Goal: Task Accomplishment & Management: Use online tool/utility

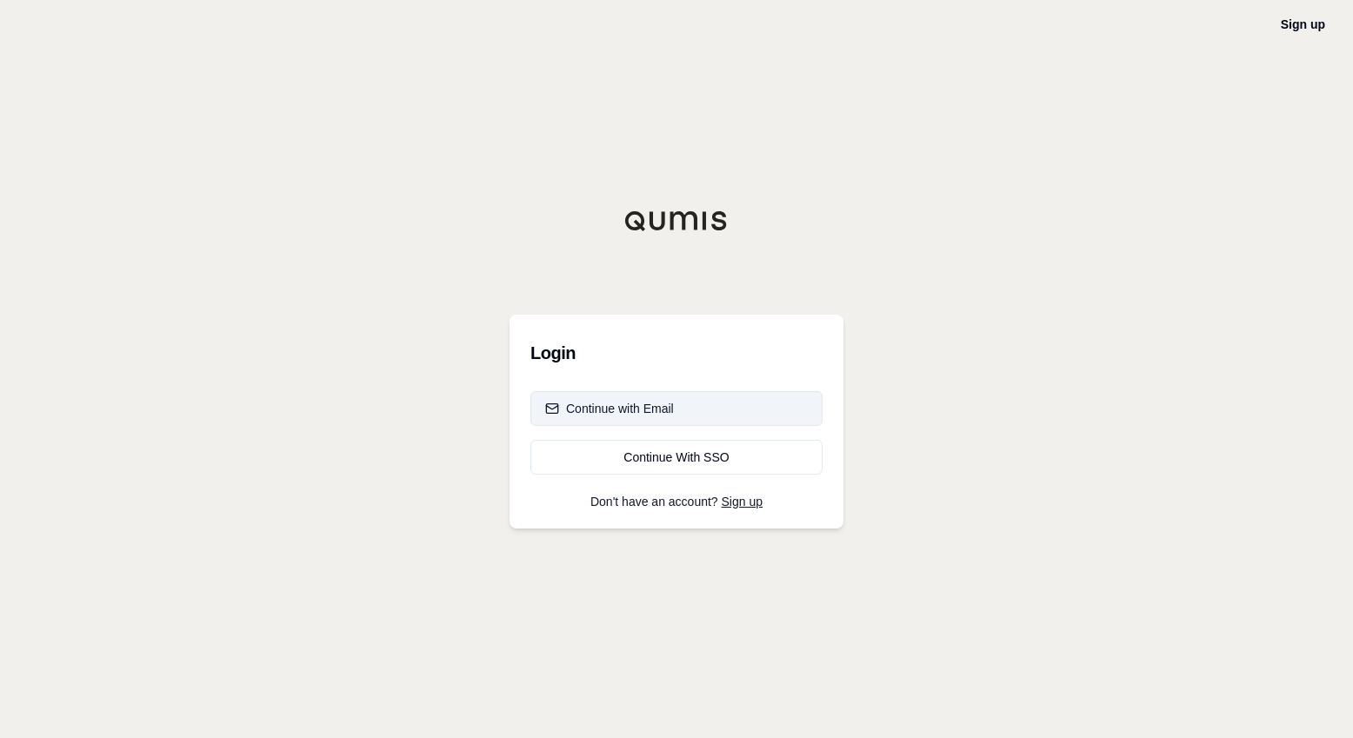
click at [646, 410] on div "Continue with Email" at bounding box center [609, 408] width 129 height 17
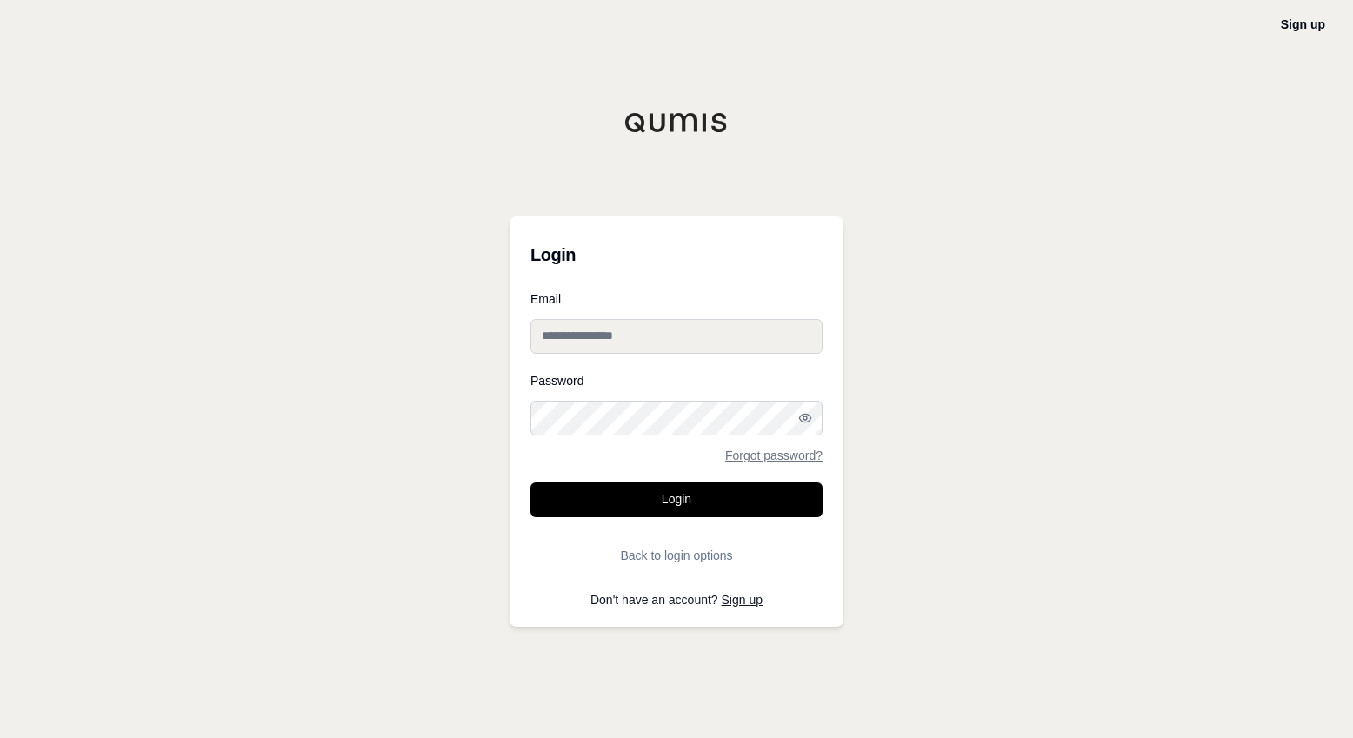
type input "**********"
click at [609, 492] on button "Login" at bounding box center [677, 500] width 292 height 35
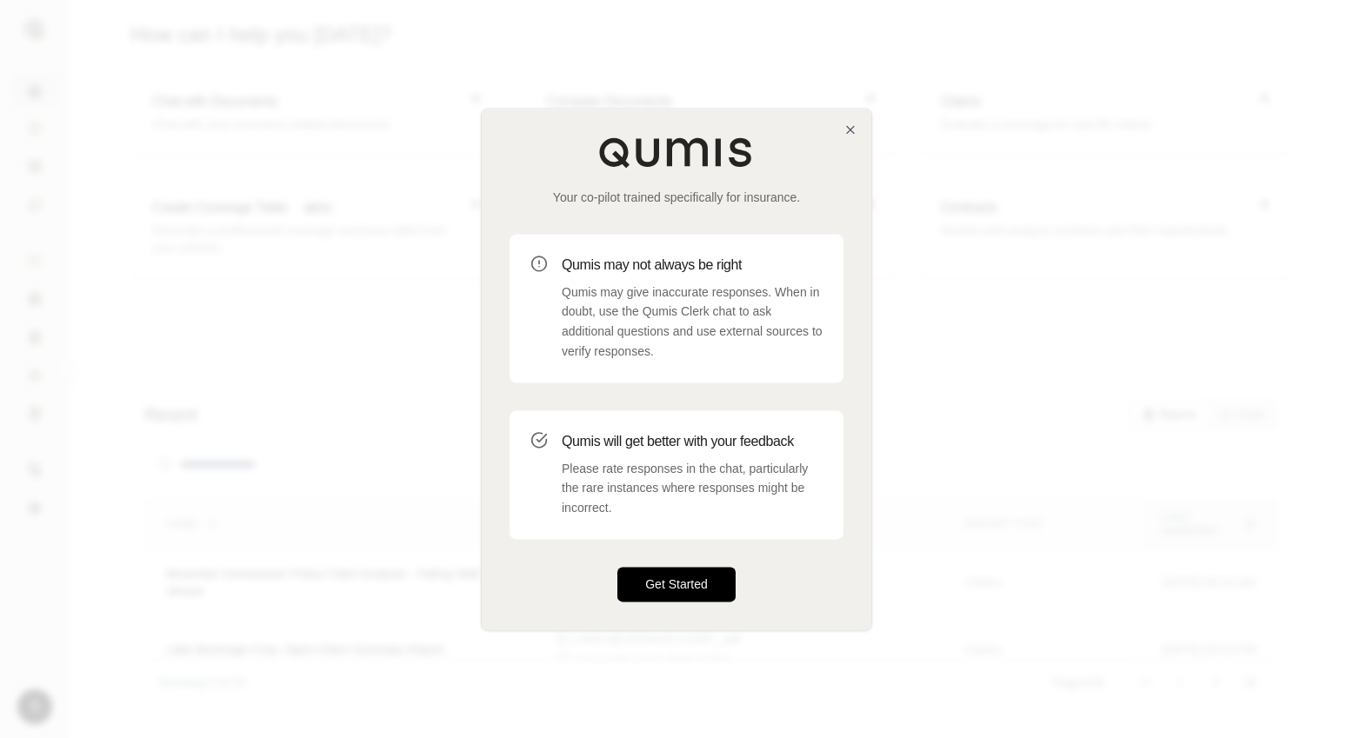
click at [696, 596] on button "Get Started" at bounding box center [676, 584] width 118 height 35
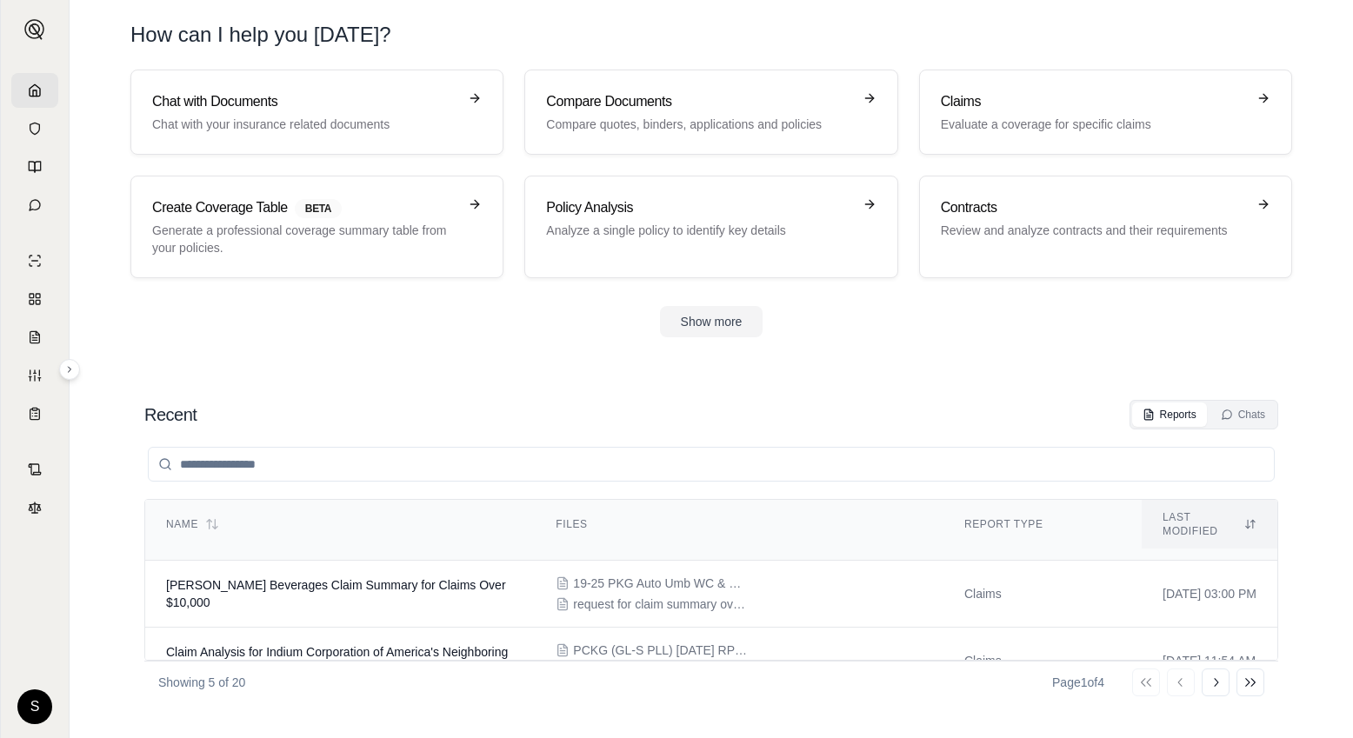
scroll to position [237, 0]
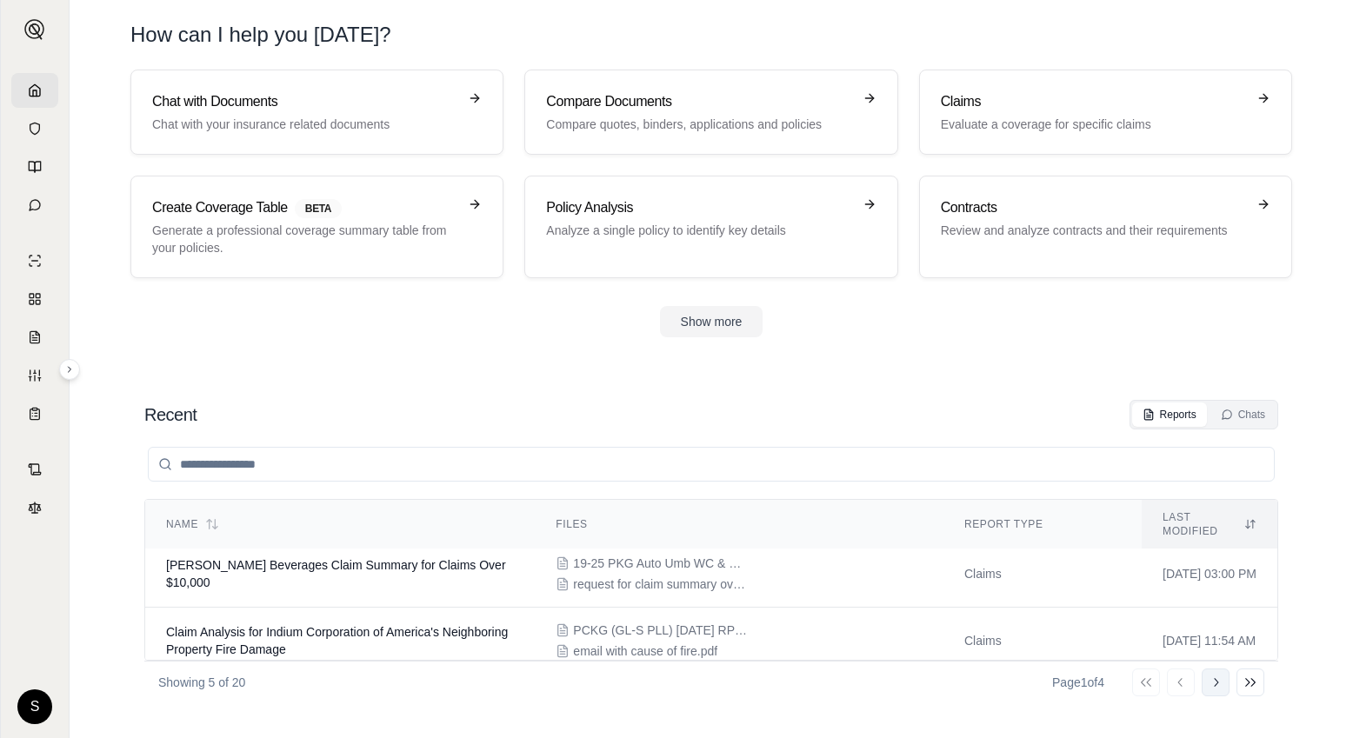
click at [1217, 687] on icon at bounding box center [1216, 683] width 14 height 14
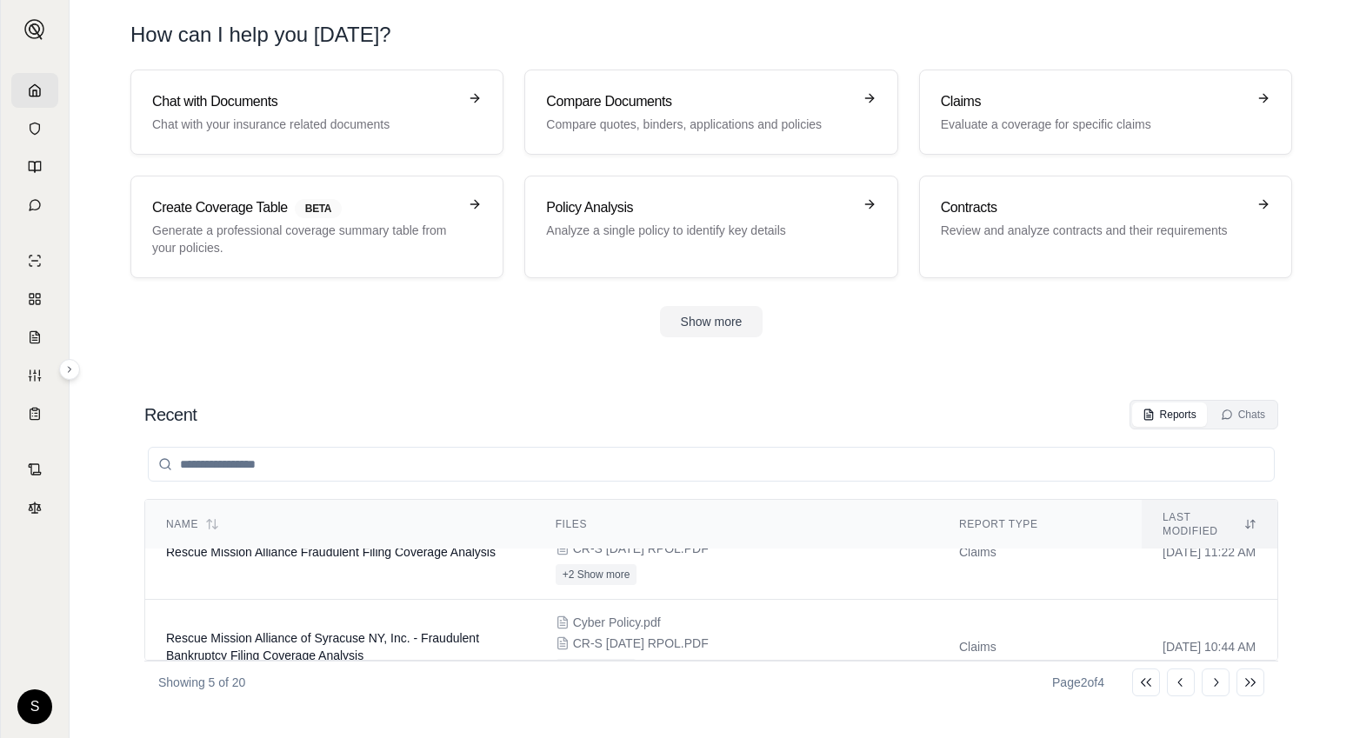
scroll to position [321, 0]
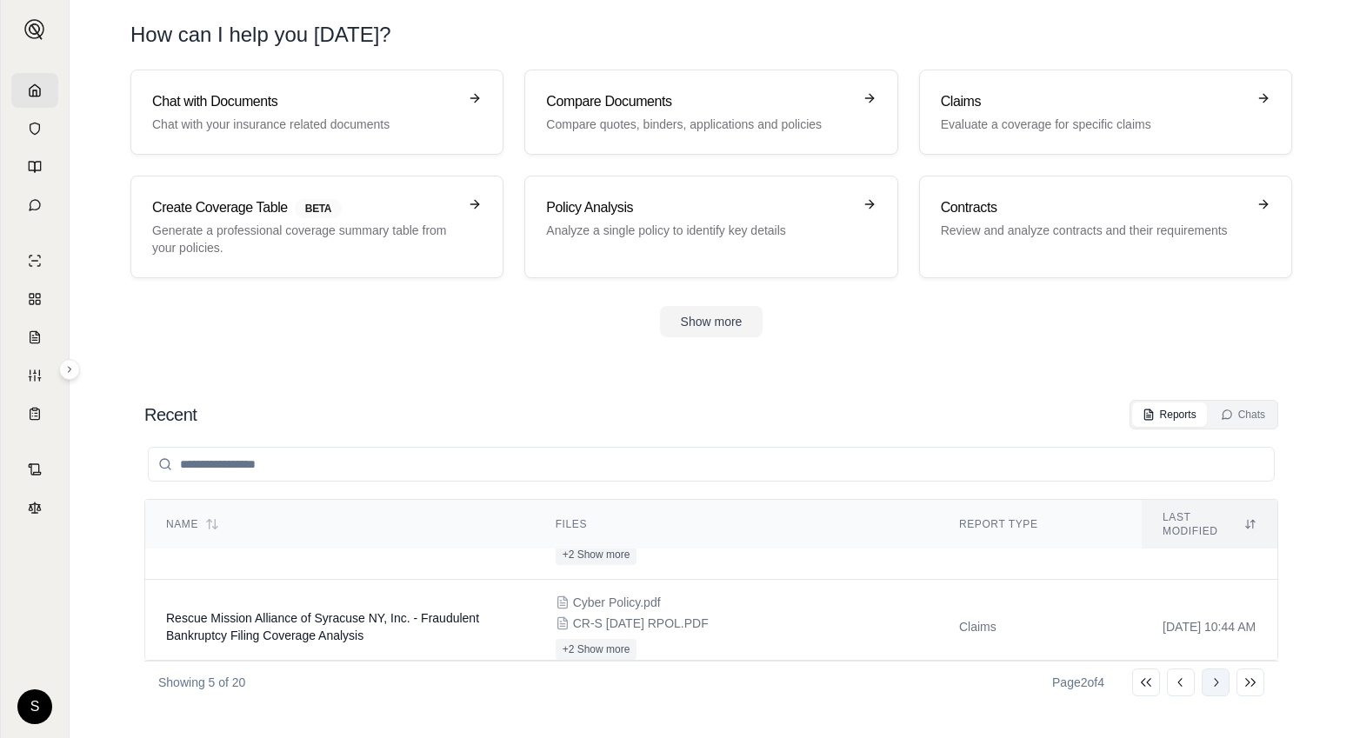
click at [1217, 687] on icon at bounding box center [1216, 683] width 14 height 14
drag, startPoint x: 1281, startPoint y: 632, endPoint x: 1283, endPoint y: 610, distance: 22.7
click at [1283, 610] on div "Recent Reports Chats Name Files Report Type Last modified E&O Policy Fact Check…" at bounding box center [711, 551] width 1162 height 331
click at [1209, 683] on icon at bounding box center [1216, 683] width 14 height 14
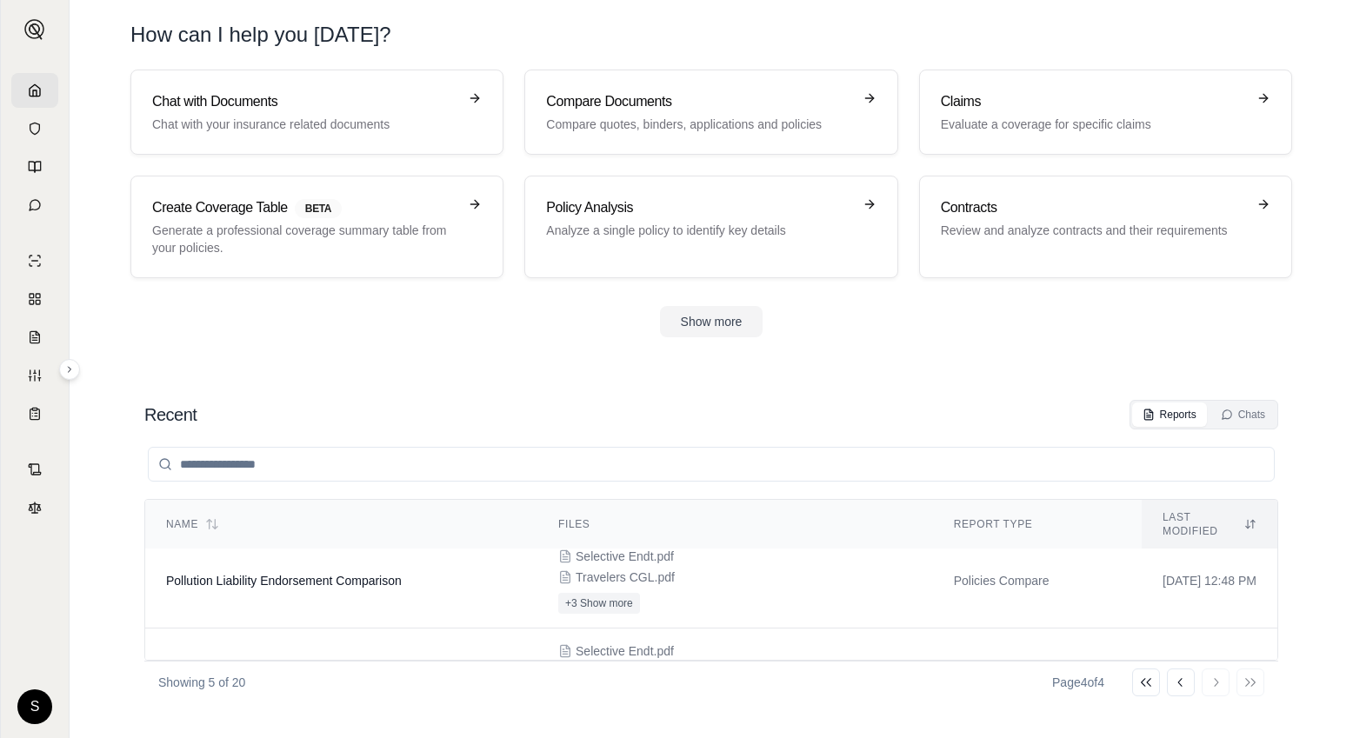
scroll to position [0, 0]
